Goal: Find specific page/section: Find specific page/section

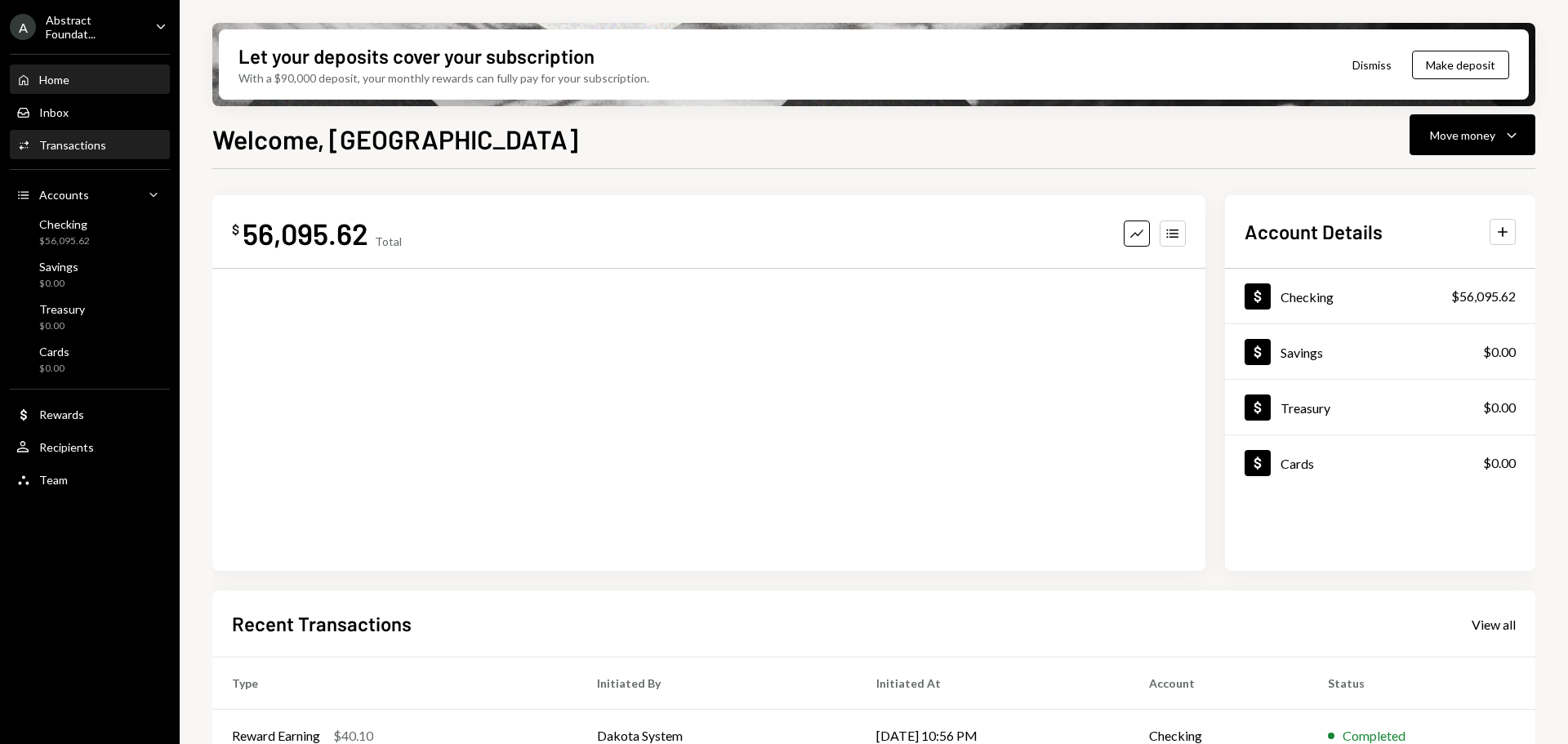
click at [79, 145] on div "Transactions" at bounding box center [72, 145] width 67 height 14
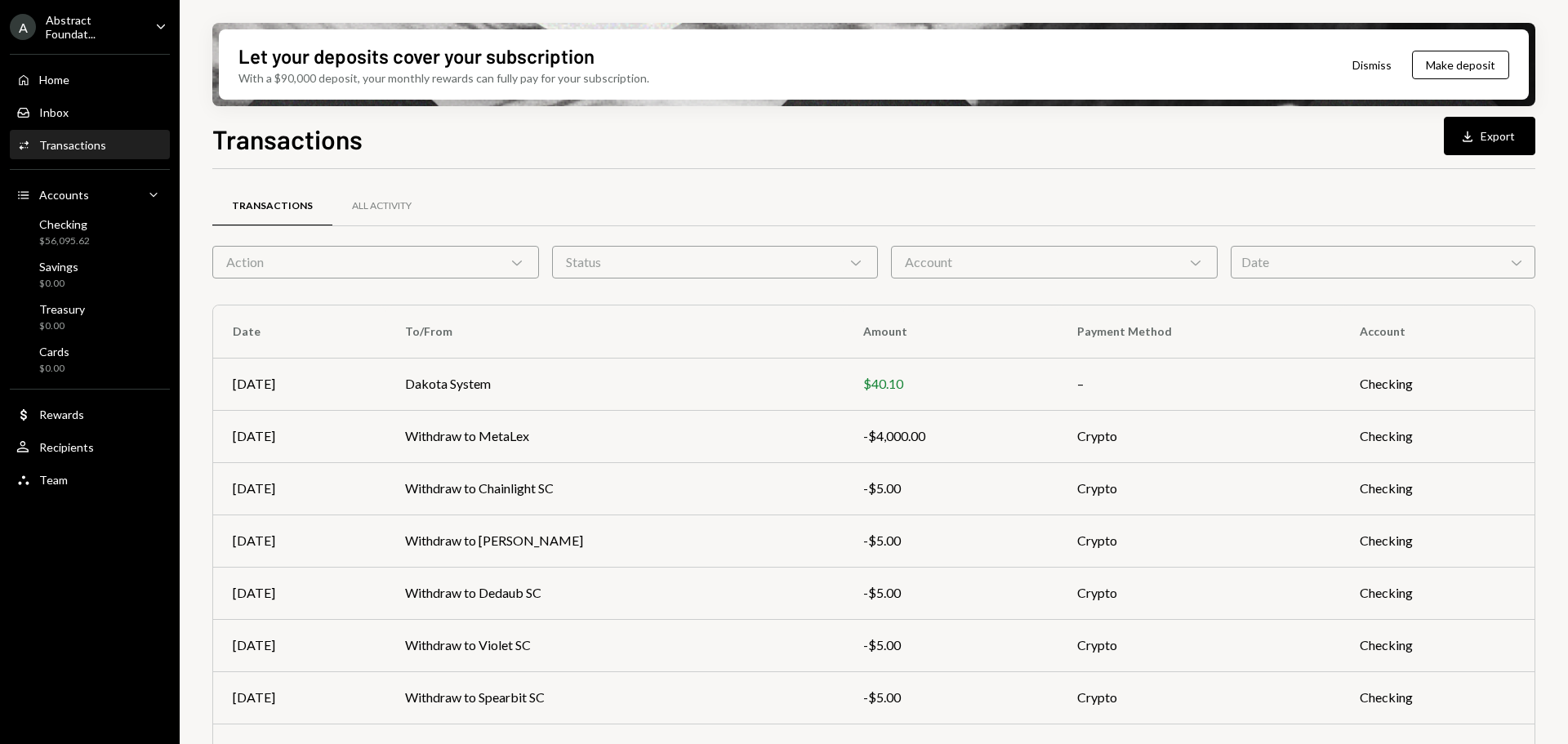
click at [99, 30] on div "Abstract Foundat..." at bounding box center [94, 27] width 96 height 28
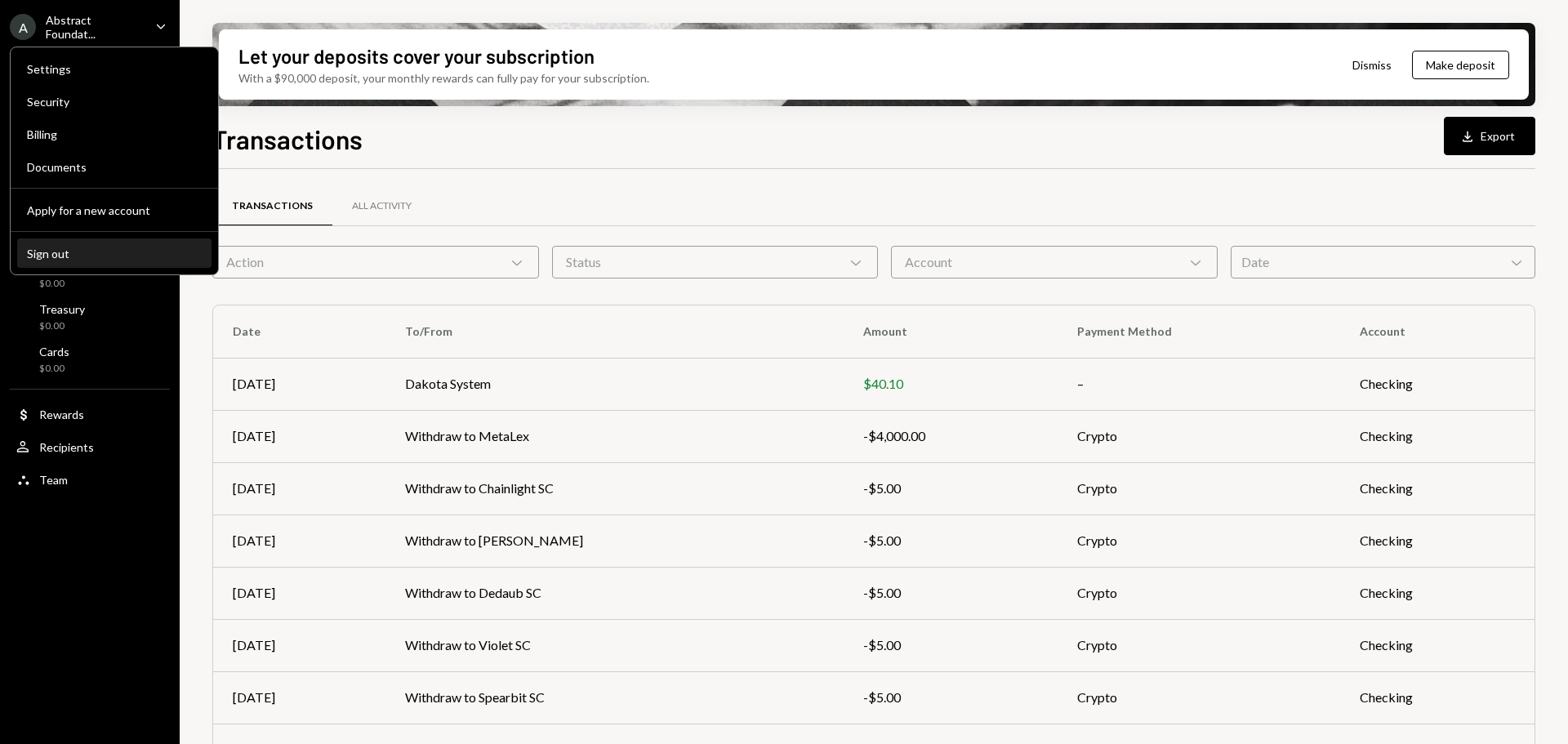
click at [52, 250] on div "Sign out" at bounding box center [114, 254] width 175 height 14
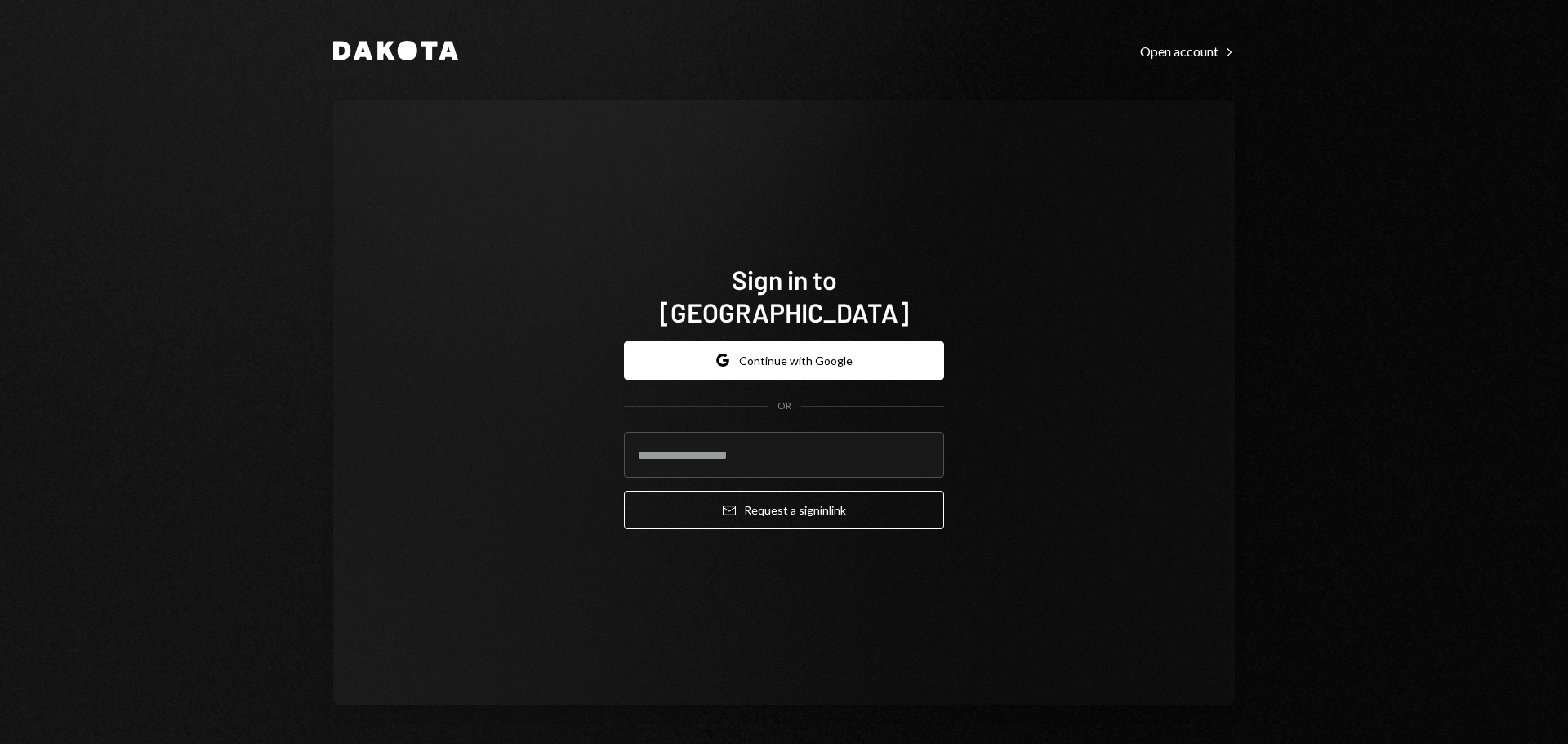
type input "**********"
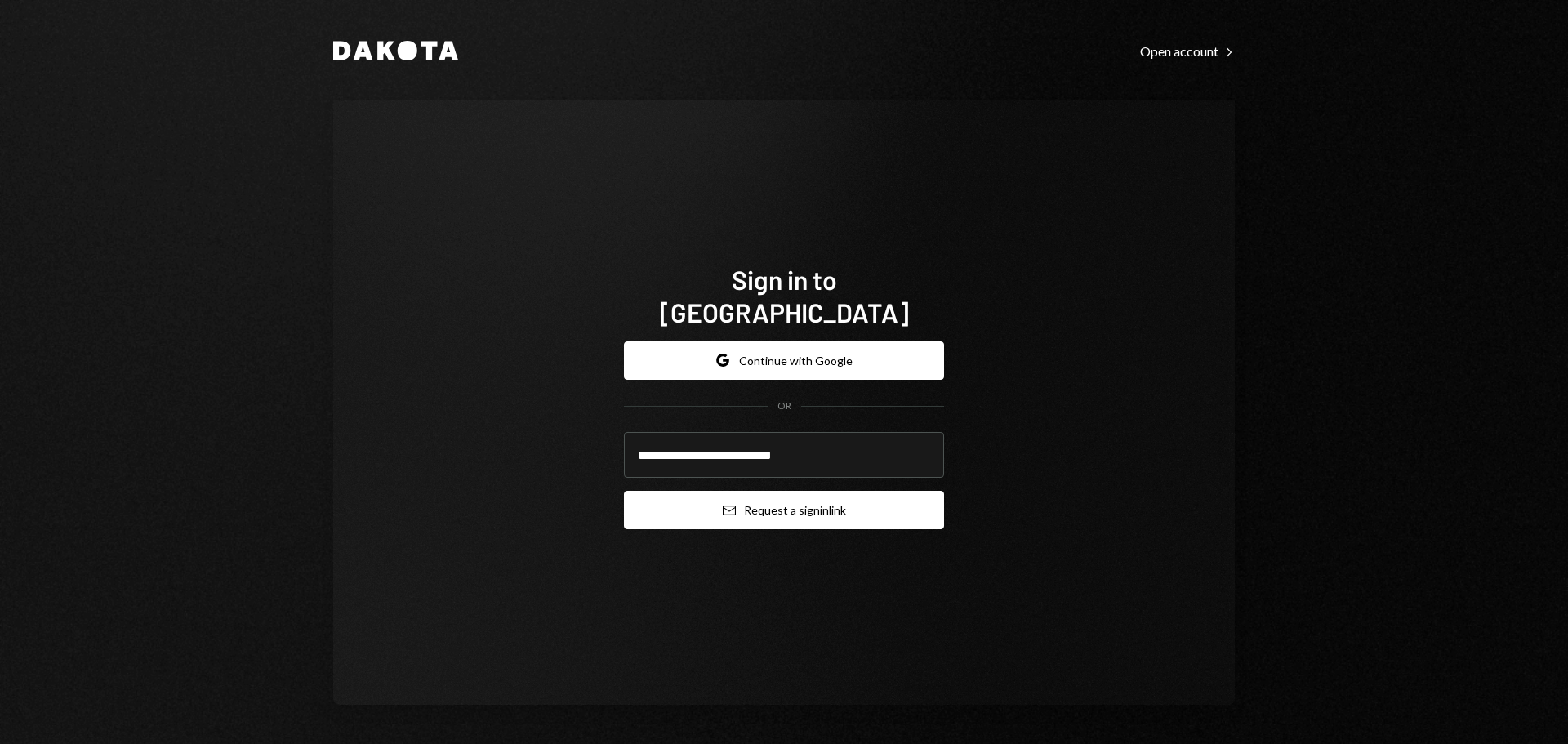
click at [790, 492] on button "Email Request a sign in link" at bounding box center [784, 510] width 320 height 39
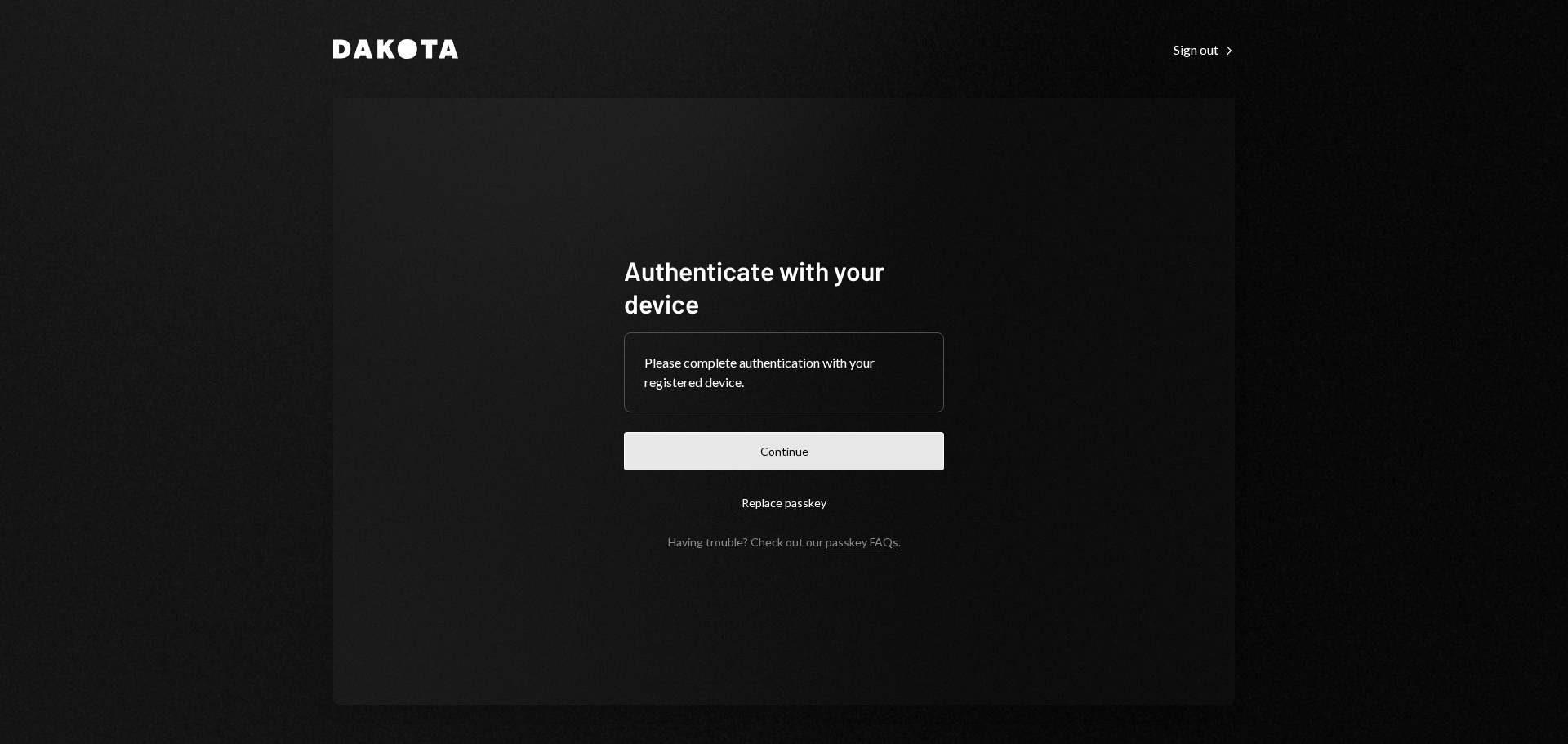
click at [847, 454] on button "Continue" at bounding box center [784, 452] width 320 height 39
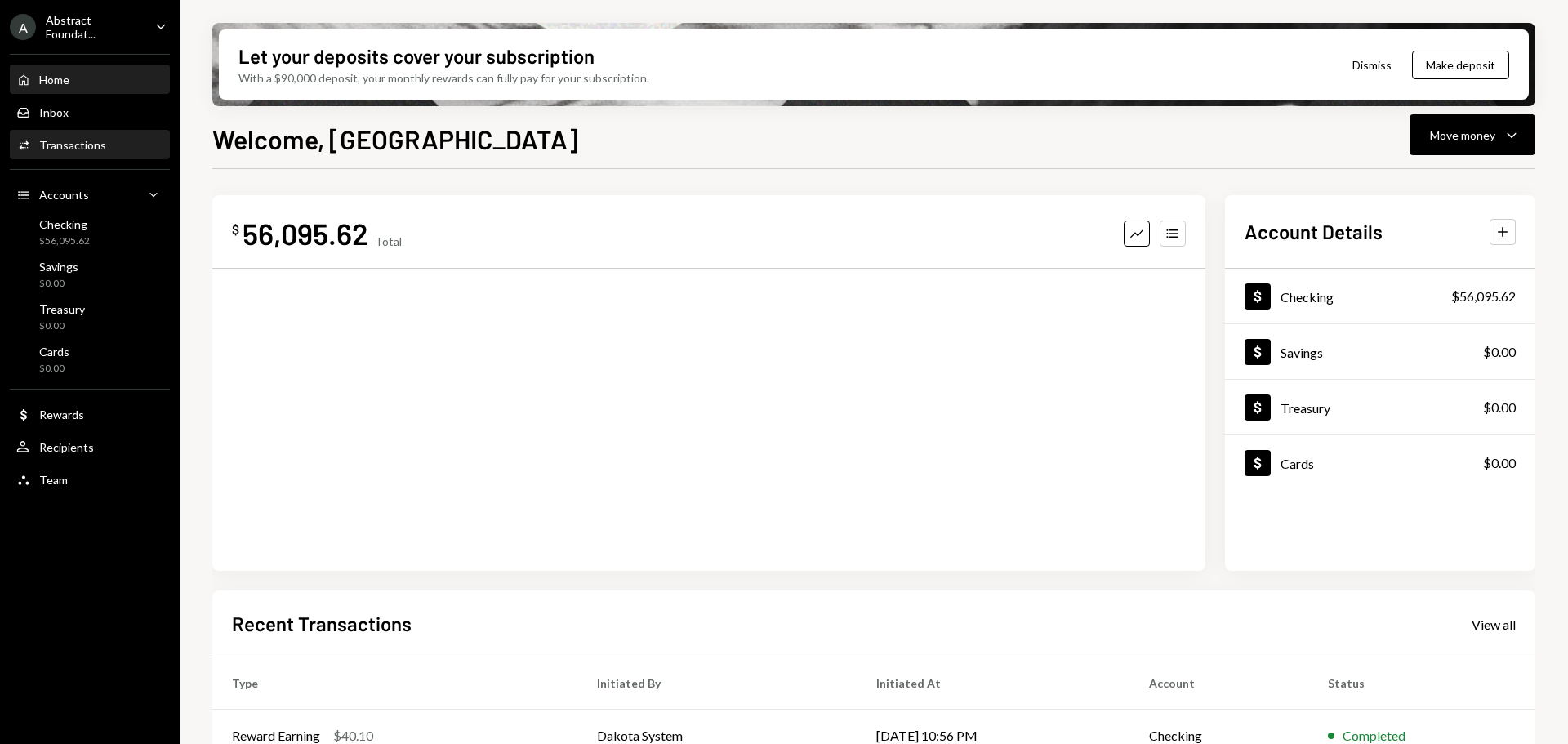
click at [98, 148] on div "Transactions" at bounding box center [72, 145] width 67 height 14
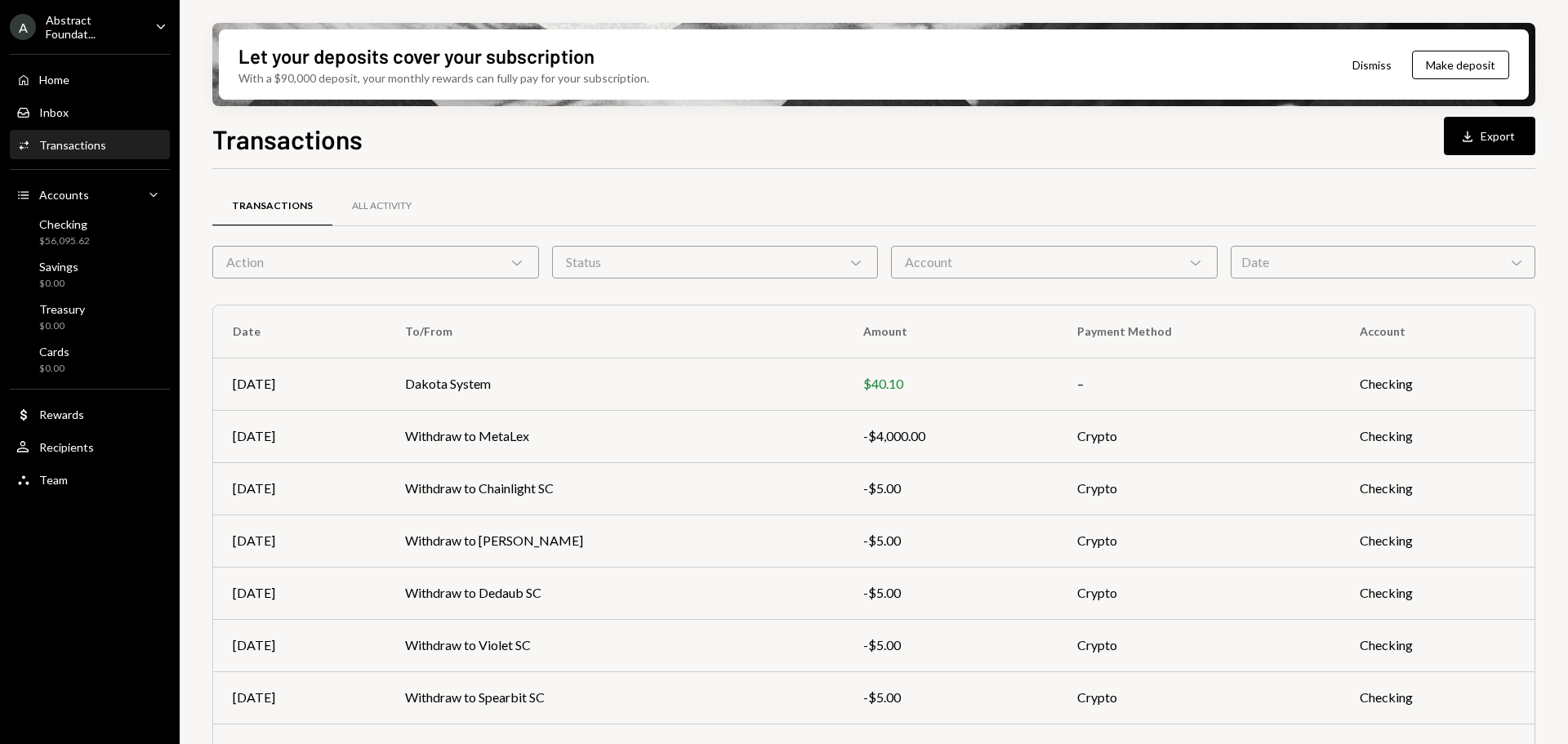
click at [113, 33] on div "Abstract Foundat..." at bounding box center [94, 27] width 96 height 28
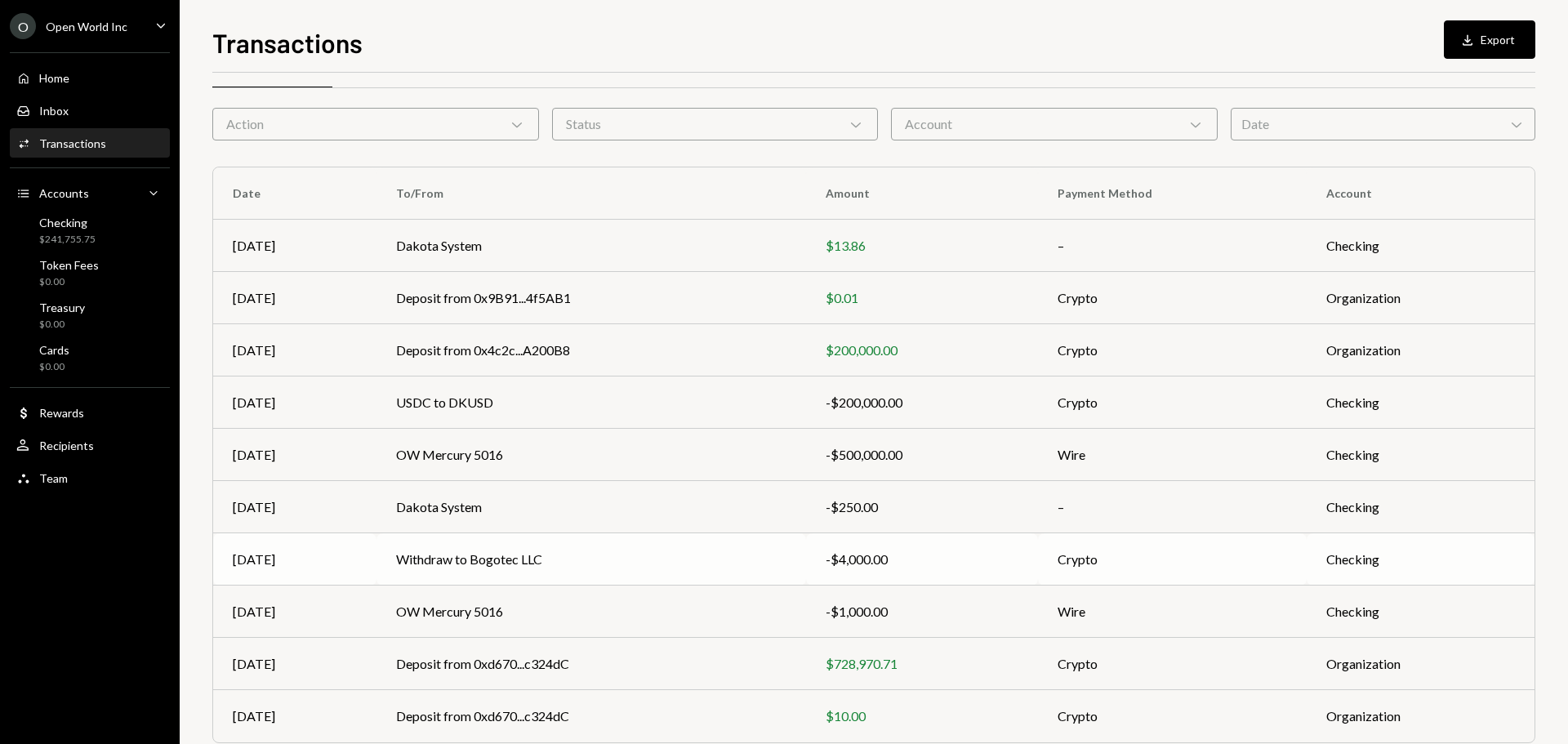
scroll to position [109, 0]
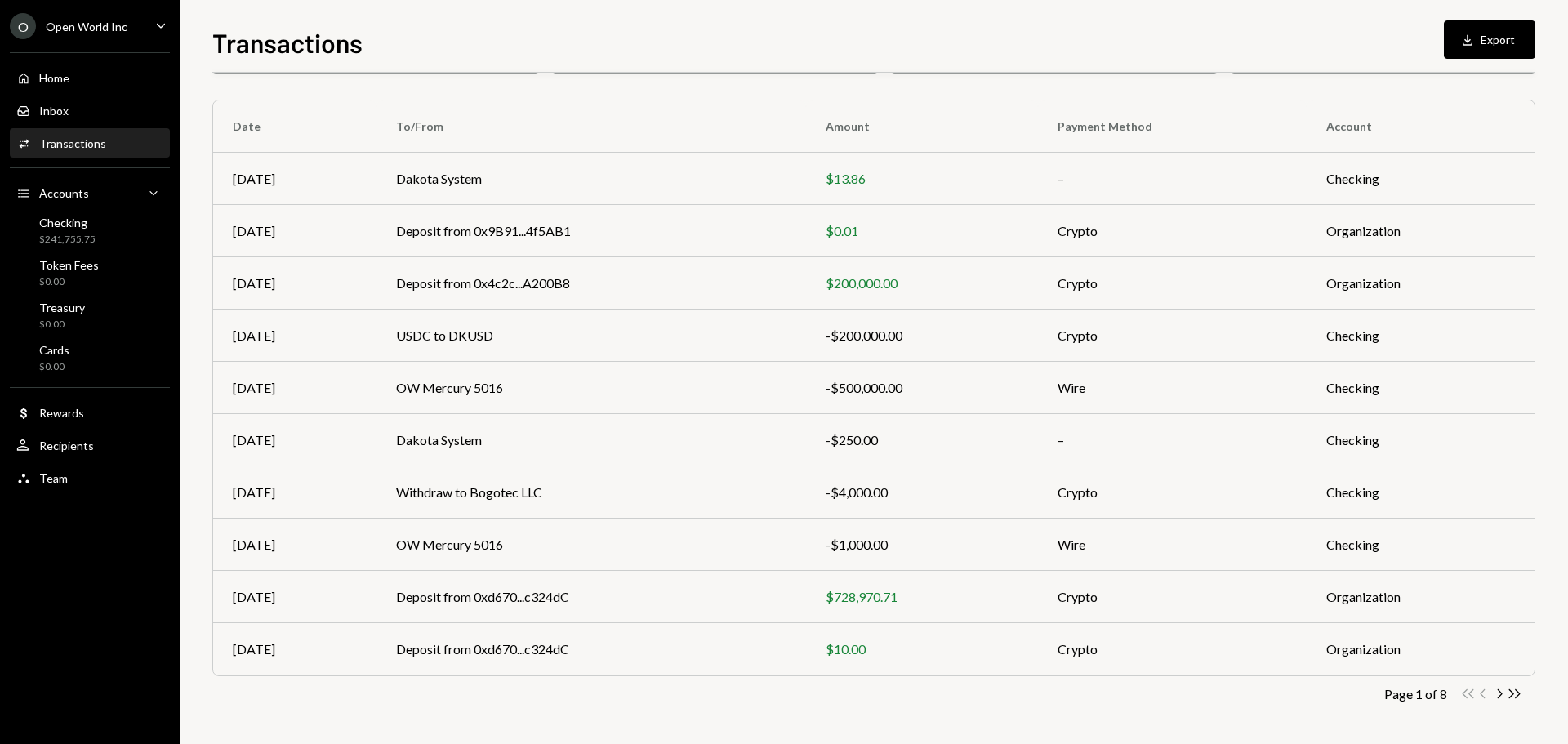
click at [109, 22] on div "Open World Inc" at bounding box center [86, 26] width 82 height 14
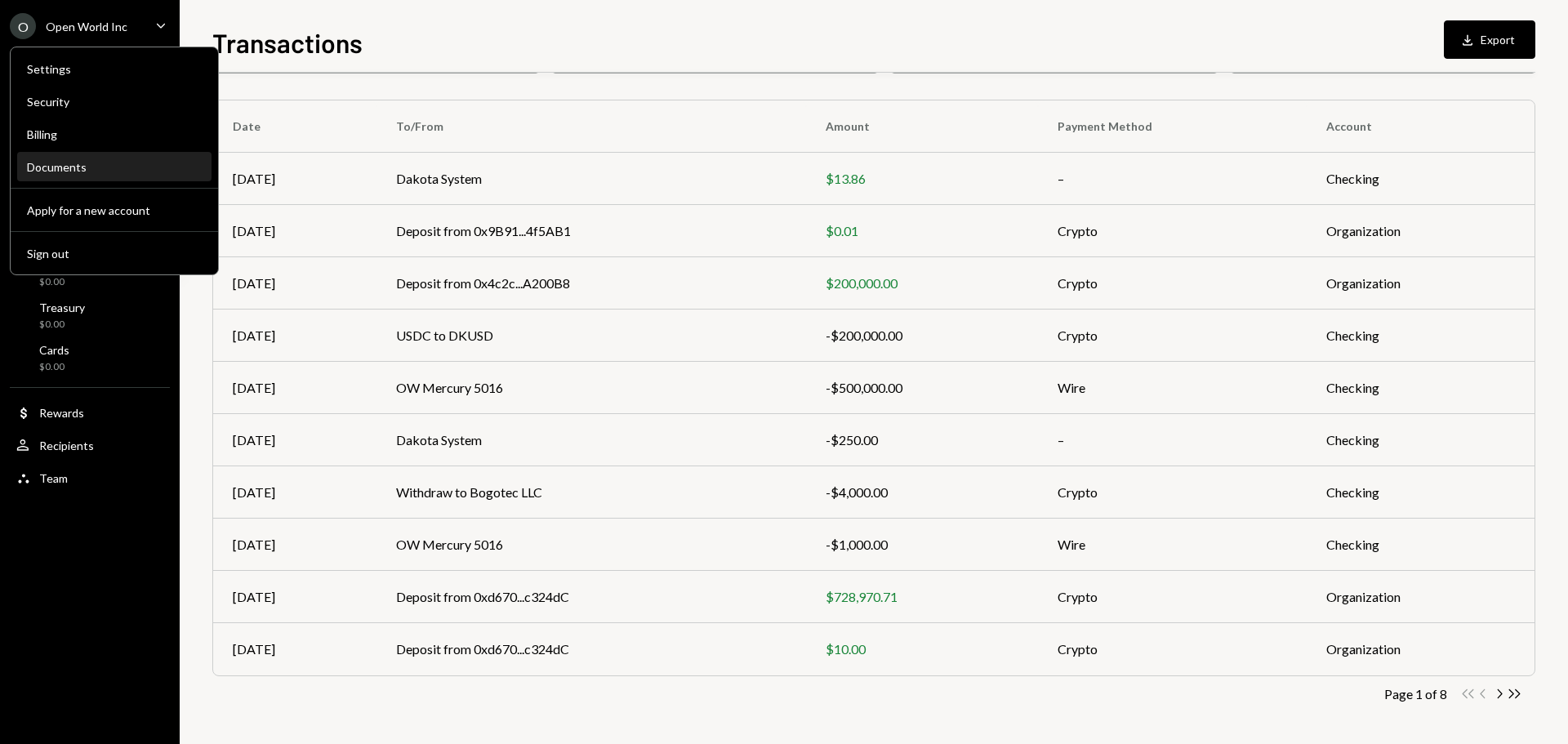
click at [84, 162] on div "Documents" at bounding box center [114, 167] width 175 height 14
